Goal: Task Accomplishment & Management: Manage account settings

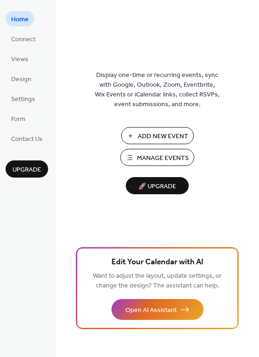
click at [140, 159] on span "Manage Events" at bounding box center [163, 158] width 52 height 10
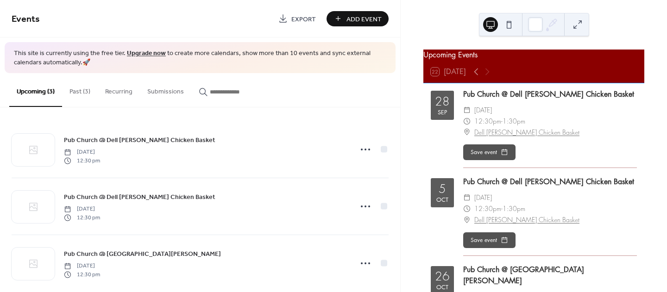
click at [77, 93] on button "Past (3)" at bounding box center [80, 89] width 36 height 33
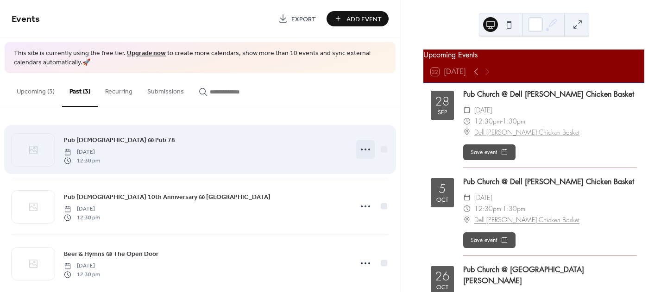
click at [358, 149] on icon at bounding box center [365, 149] width 15 height 15
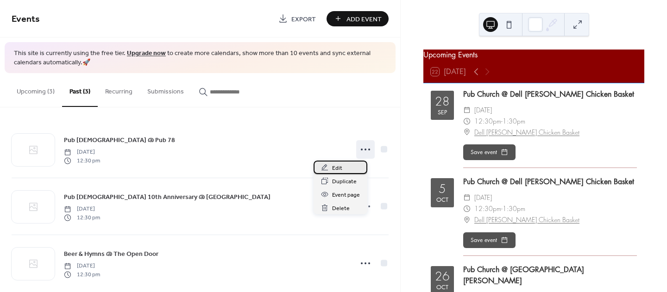
click at [328, 169] on icon at bounding box center [324, 167] width 7 height 7
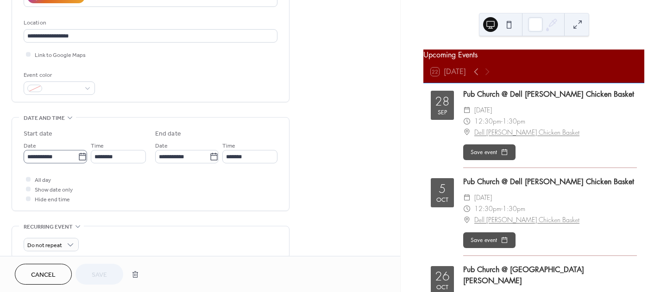
scroll to position [185, 0]
click at [79, 159] on icon at bounding box center [82, 155] width 9 height 9
click at [78, 159] on input "**********" at bounding box center [51, 155] width 54 height 13
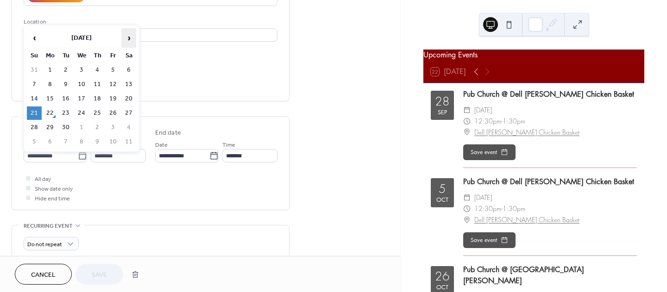
click at [130, 39] on span "›" at bounding box center [129, 38] width 14 height 19
click at [33, 112] on td "19" at bounding box center [34, 112] width 15 height 13
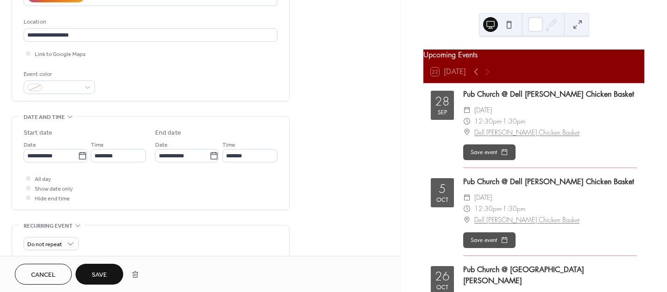
type input "**********"
click at [97, 270] on span "Save" at bounding box center [99, 275] width 15 height 10
